Goal: Task Accomplishment & Management: Manage account settings

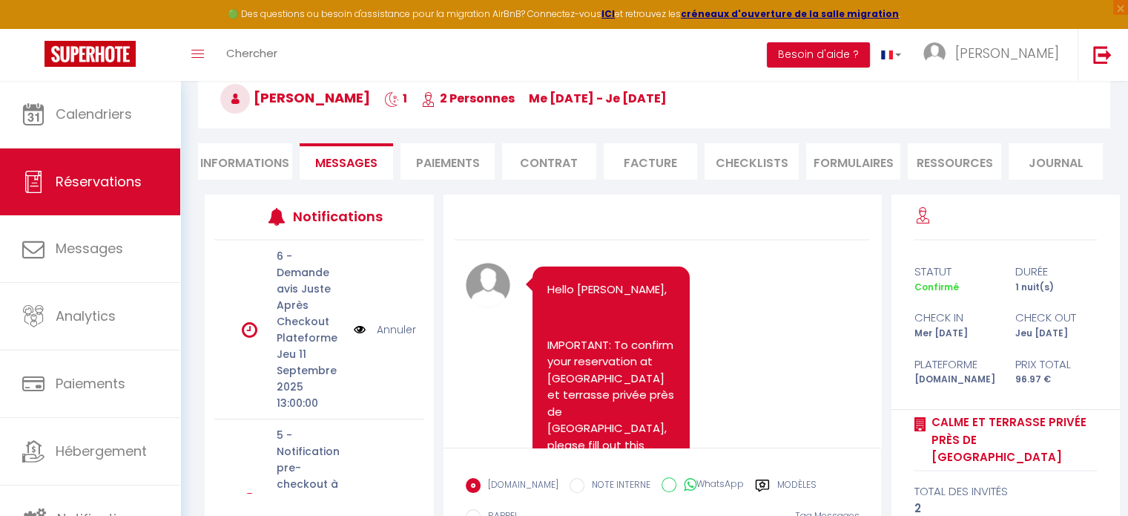
scroll to position [1664, 0]
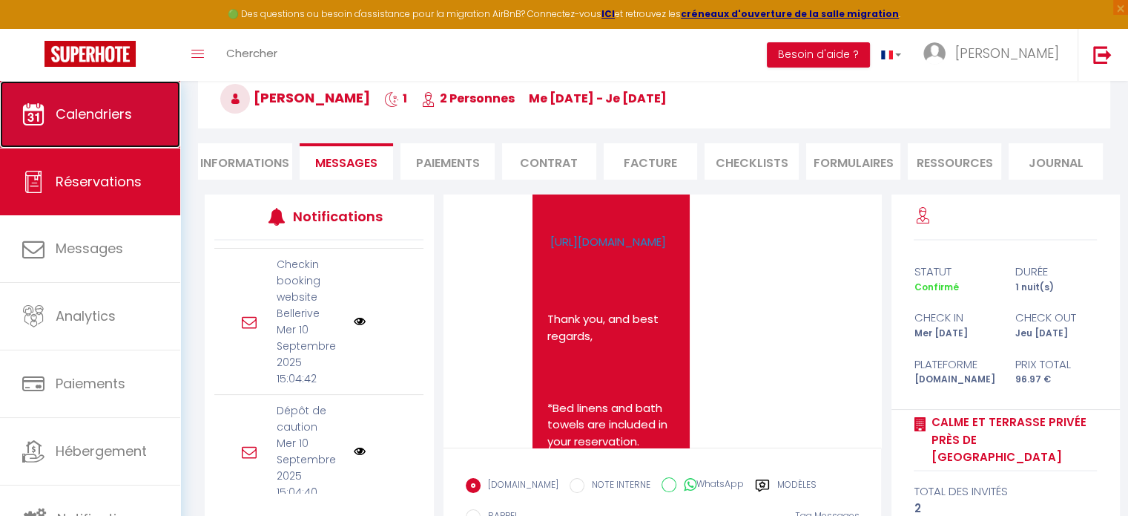
click at [95, 136] on link "Calendriers" at bounding box center [90, 114] width 180 height 67
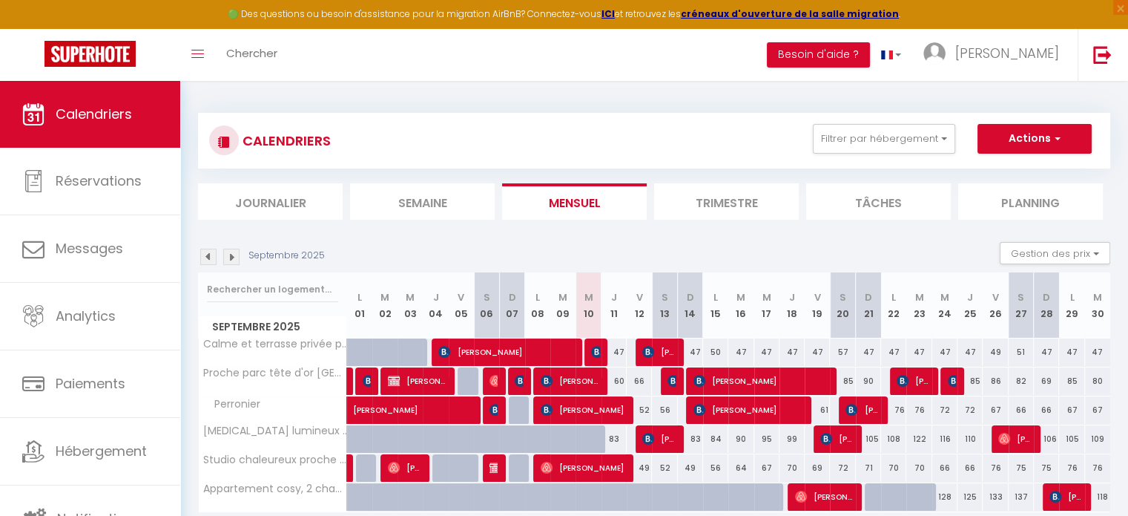
click at [718, 353] on div "50" at bounding box center [715, 351] width 25 height 27
type input "50"
type input "Lun 15 Septembre 2025"
type input "[DATE] Septembre 2025"
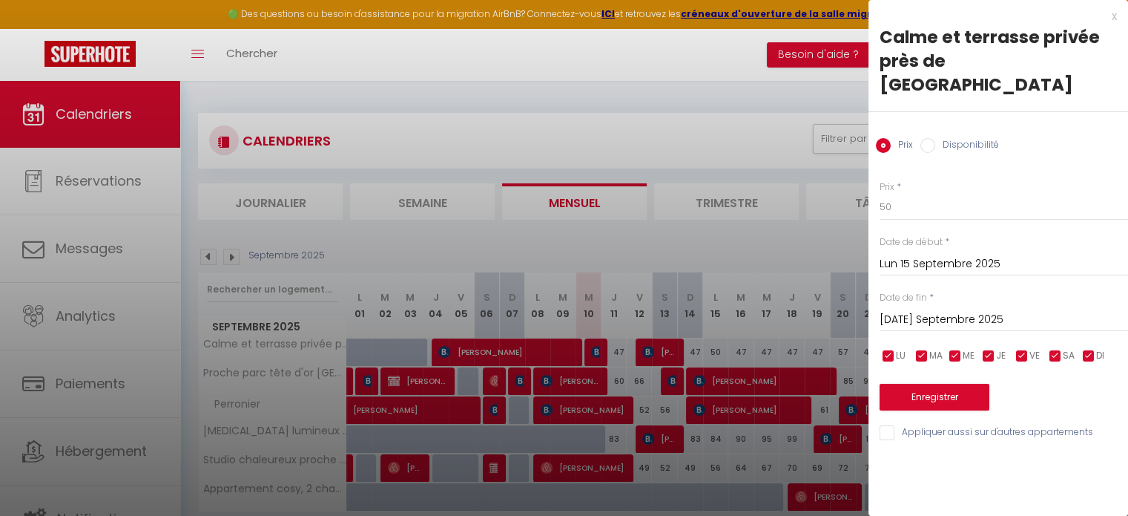
click at [718, 353] on div at bounding box center [564, 258] width 1128 height 516
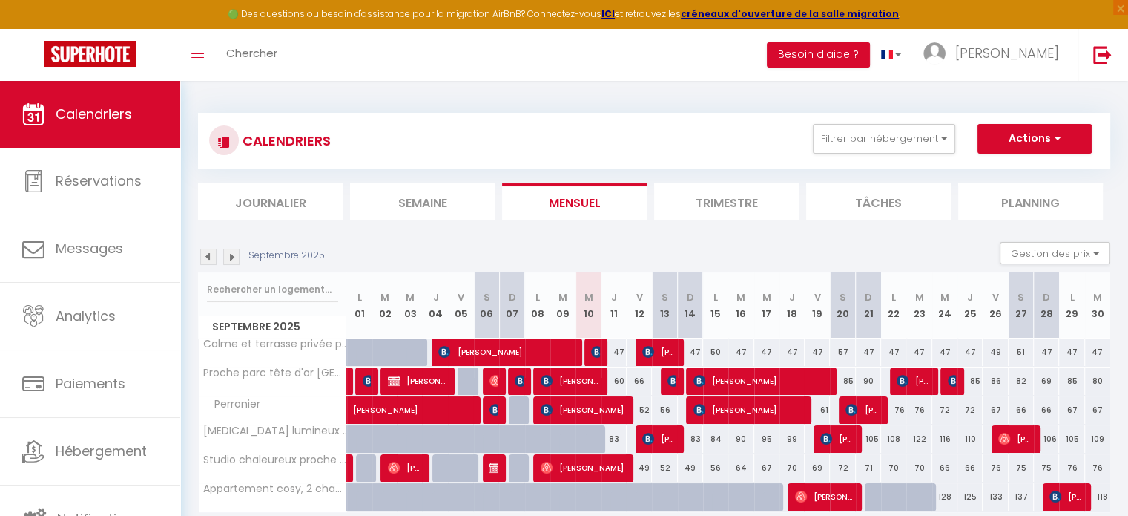
click at [715, 354] on div "50" at bounding box center [715, 351] width 25 height 27
type input "50"
type input "Lun 15 Septembre 2025"
type input "[DATE] Septembre 2025"
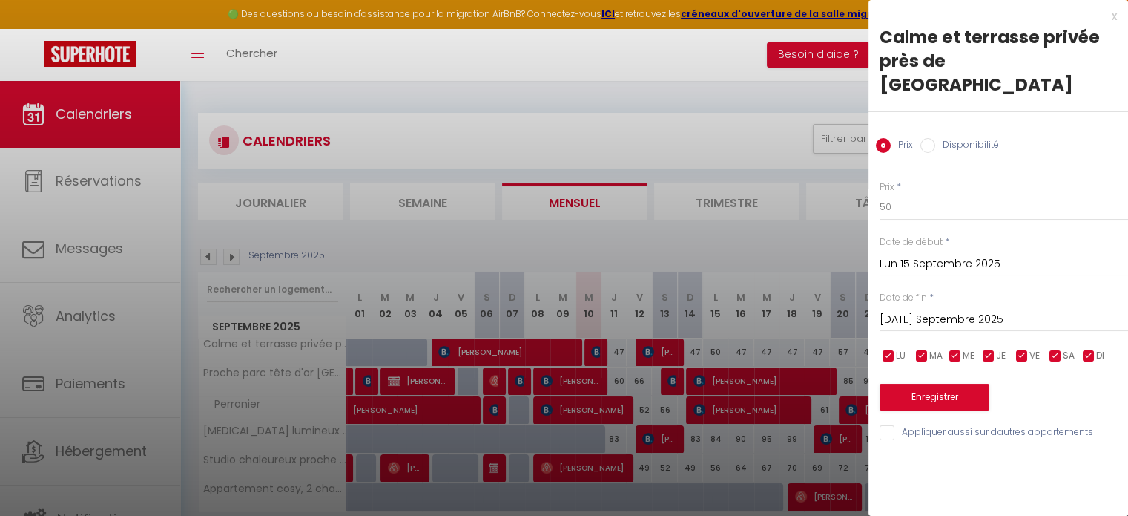
click at [938, 138] on label "Disponibilité" at bounding box center [967, 146] width 64 height 16
click at [935, 138] on input "Disponibilité" at bounding box center [928, 145] width 15 height 15
radio input "true"
radio input "false"
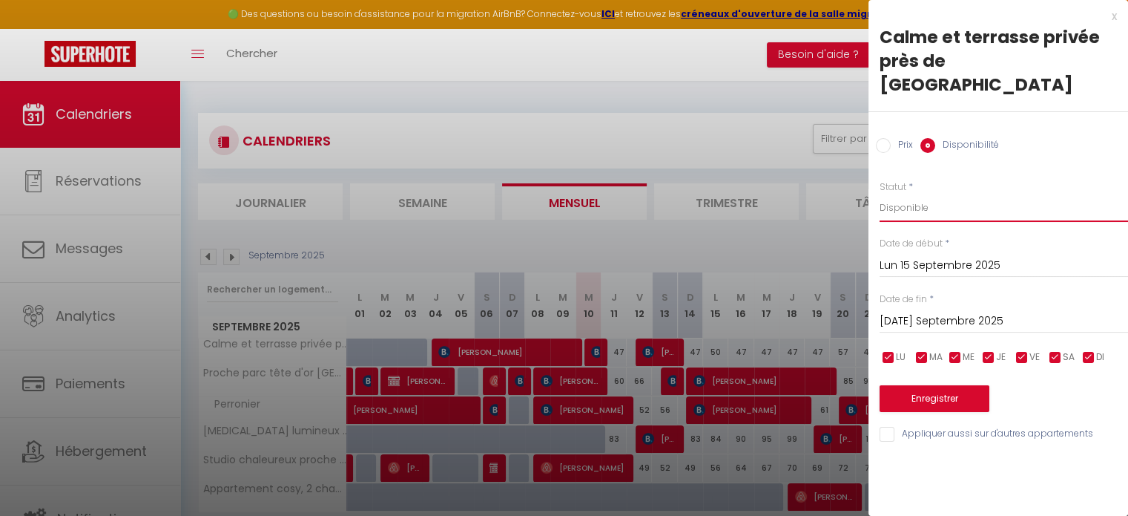
click at [922, 194] on select "Disponible Indisponible" at bounding box center [1004, 208] width 249 height 28
select select "0"
click at [880, 194] on select "Disponible Indisponible" at bounding box center [1004, 208] width 249 height 28
click at [915, 385] on button "Enregistrer" at bounding box center [935, 398] width 110 height 27
